Goal: Task Accomplishment & Management: Manage account settings

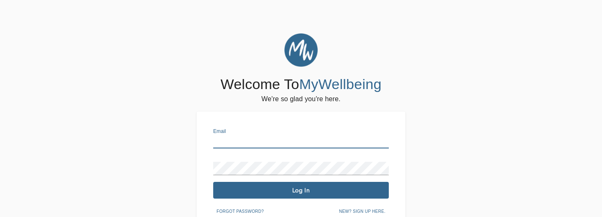
click at [270, 144] on input "text" at bounding box center [301, 141] width 176 height 13
type input "[EMAIL_ADDRESS][DOMAIN_NAME]"
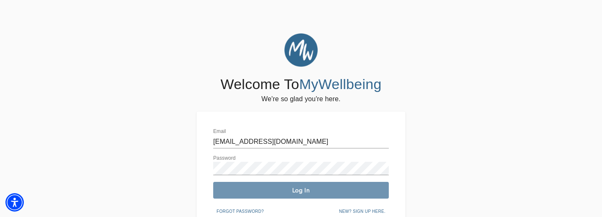
click at [301, 187] on span "Log In" at bounding box center [300, 190] width 169 height 8
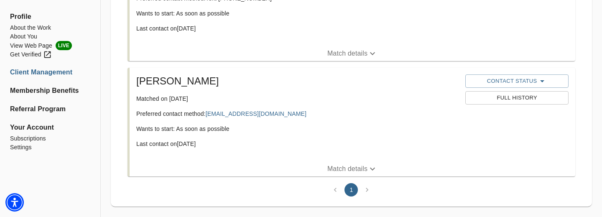
scroll to position [234, 0]
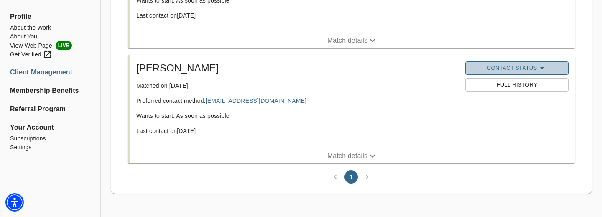
click at [502, 67] on span "Contact Status" at bounding box center [516, 68] width 94 height 10
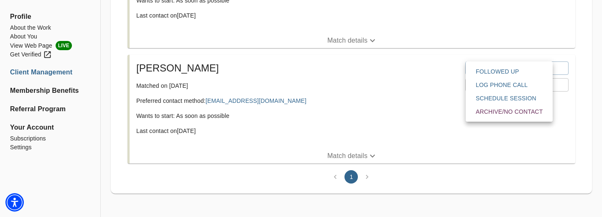
click at [450, 0] on div at bounding box center [301, 0] width 602 height 0
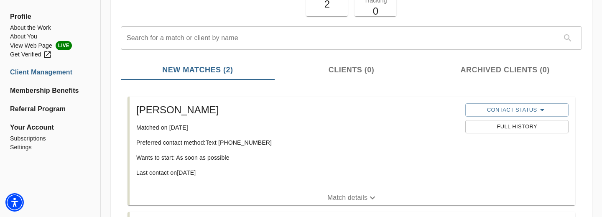
scroll to position [81, 0]
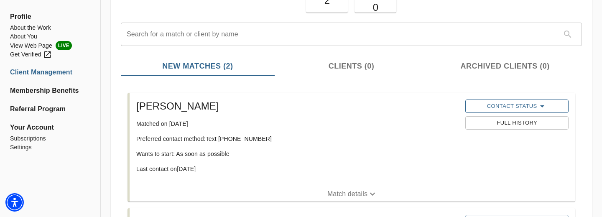
click at [545, 108] on icon "button" at bounding box center [542, 106] width 10 height 10
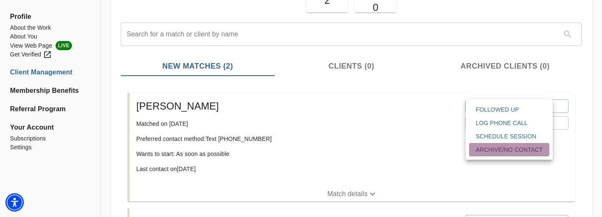
click at [504, 153] on span "Archive/No contact" at bounding box center [509, 149] width 67 height 8
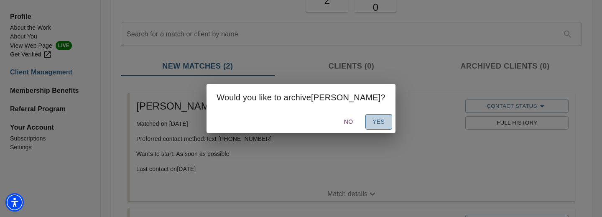
click at [368, 120] on button "Yes" at bounding box center [378, 121] width 27 height 15
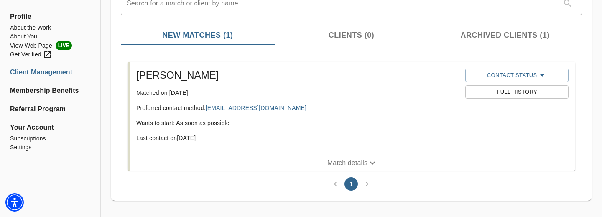
scroll to position [119, 0]
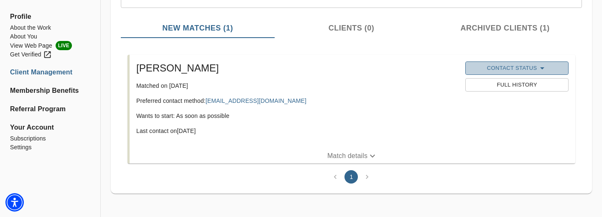
click at [519, 71] on span "Contact Status" at bounding box center [516, 68] width 94 height 10
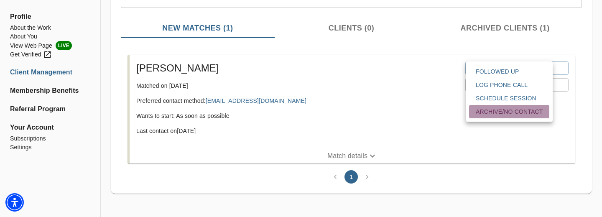
click at [507, 109] on span "Archive/No contact" at bounding box center [509, 111] width 67 height 8
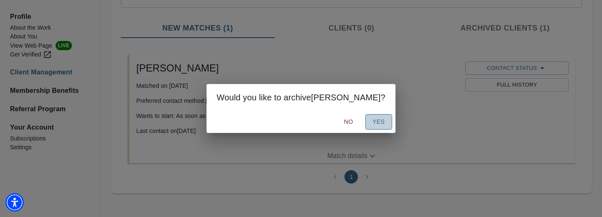
click at [372, 124] on span "Yes" at bounding box center [378, 122] width 13 height 10
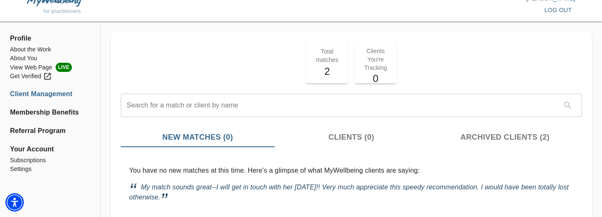
scroll to position [0, 0]
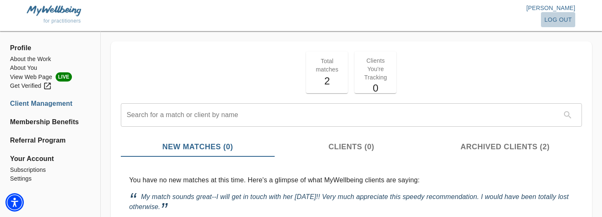
click at [560, 18] on span "log out" at bounding box center [558, 20] width 28 height 10
